Goal: Entertainment & Leisure: Consume media (video, audio)

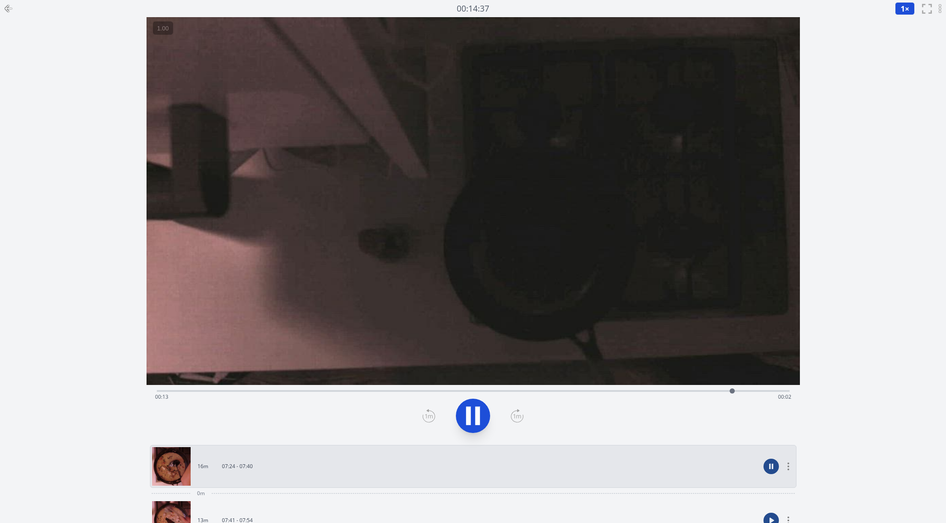
click at [480, 430] on button at bounding box center [473, 416] width 34 height 34
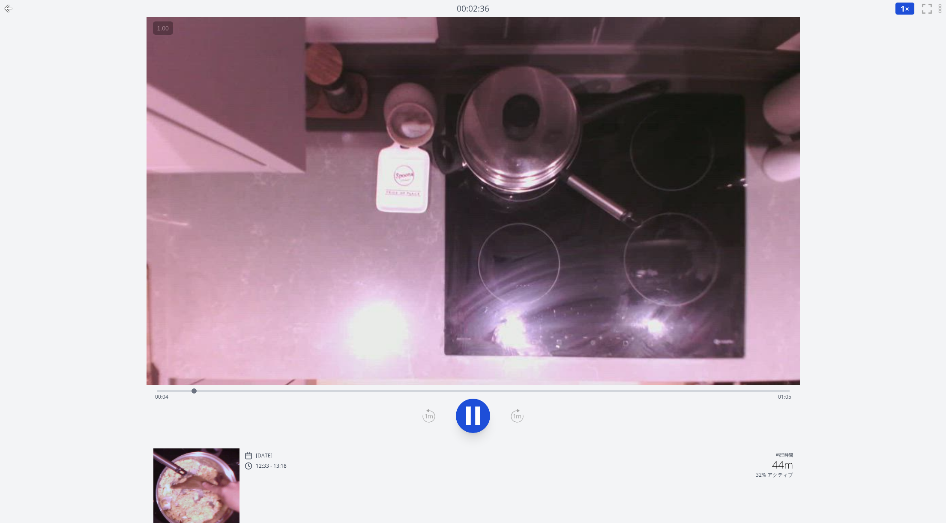
click at [460, 414] on button at bounding box center [473, 416] width 34 height 34
click at [479, 426] on icon at bounding box center [473, 416] width 24 height 24
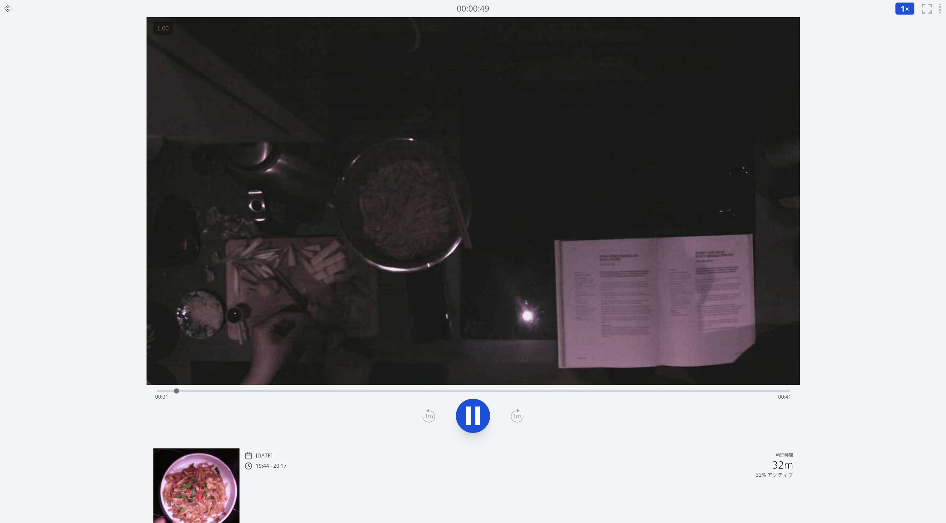
click at [475, 422] on icon at bounding box center [477, 415] width 5 height 18
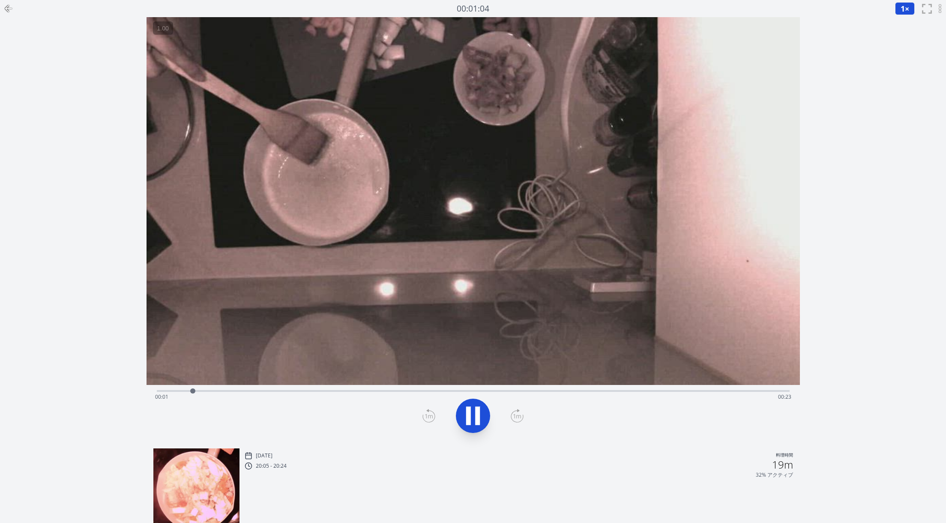
click at [482, 413] on icon at bounding box center [473, 416] width 24 height 24
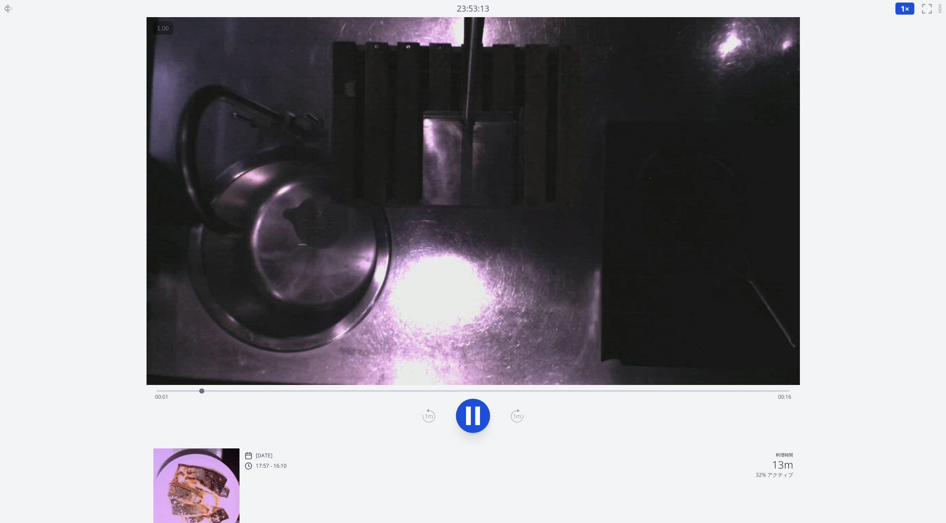
click at [484, 411] on icon at bounding box center [473, 416] width 24 height 24
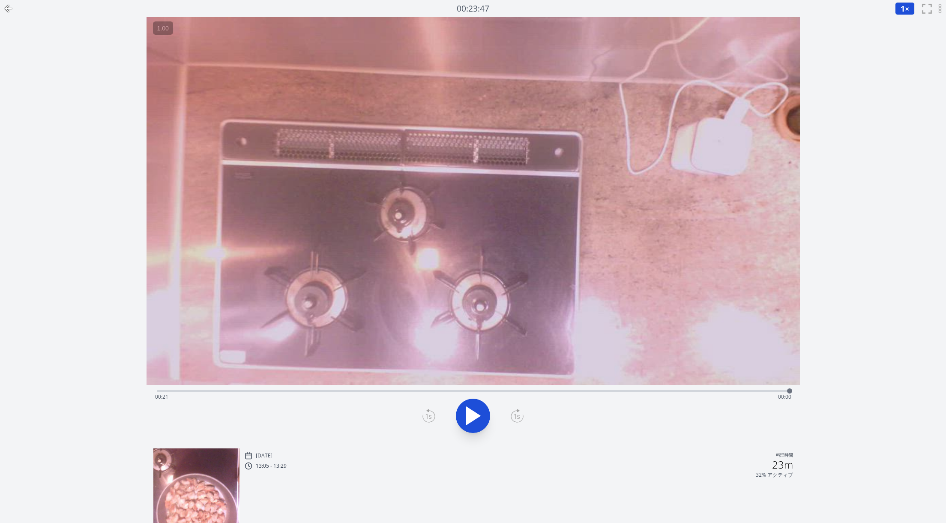
click at [597, 389] on div "Time elapsed: 00:21 Time remaining: 00:00" at bounding box center [473, 390] width 633 height 10
drag, startPoint x: 597, startPoint y: 389, endPoint x: 83, endPoint y: 384, distance: 513.9
click at [83, 384] on div "録音を消去しますか？ 一度消去したものは元に戻せません。 戻る 消去する 00:00:00 1 × 0.25× 0.5× 1× 1.5× 2× fullscr…" at bounding box center [473, 285] width 946 height 571
click at [465, 420] on icon at bounding box center [473, 416] width 24 height 24
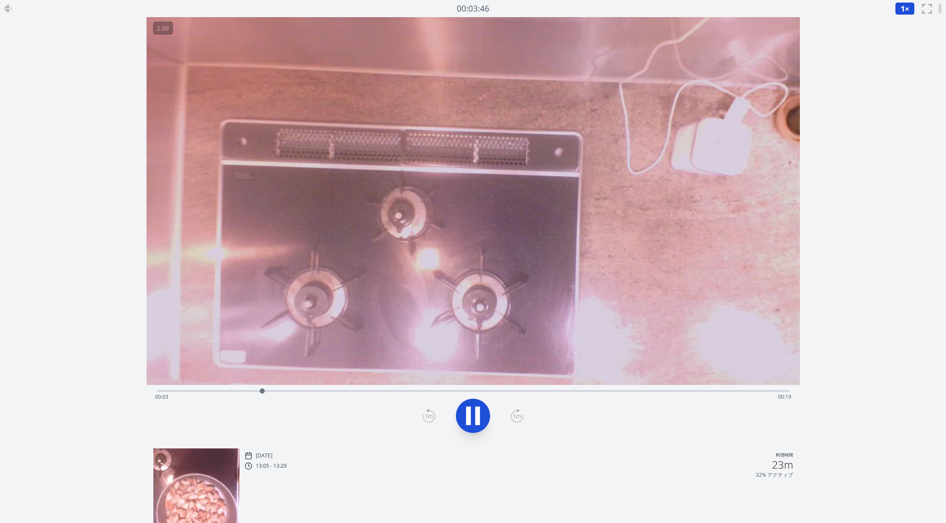
click at [465, 420] on icon at bounding box center [473, 416] width 24 height 24
click at [517, 151] on video at bounding box center [474, 201] width 654 height 368
click at [473, 411] on icon at bounding box center [473, 416] width 24 height 24
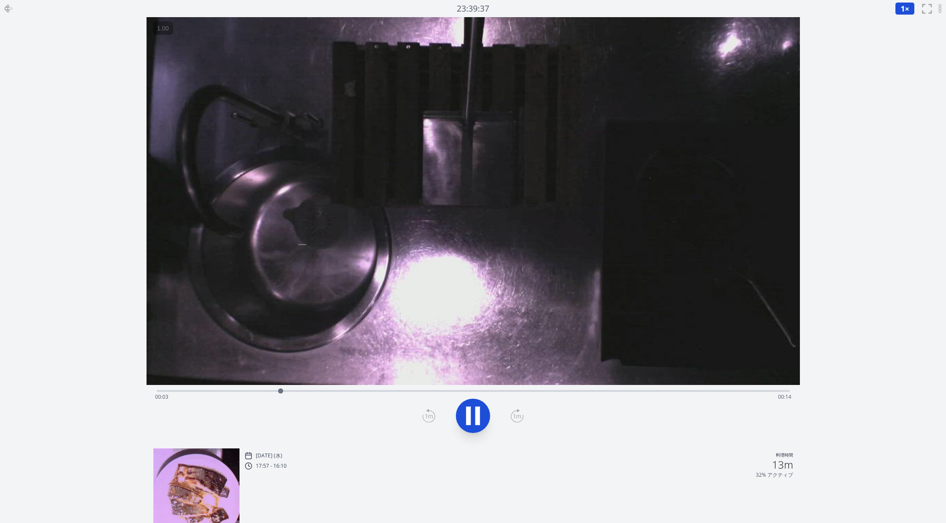
click at [469, 417] on icon at bounding box center [468, 415] width 5 height 18
